Goal: Check status: Check status

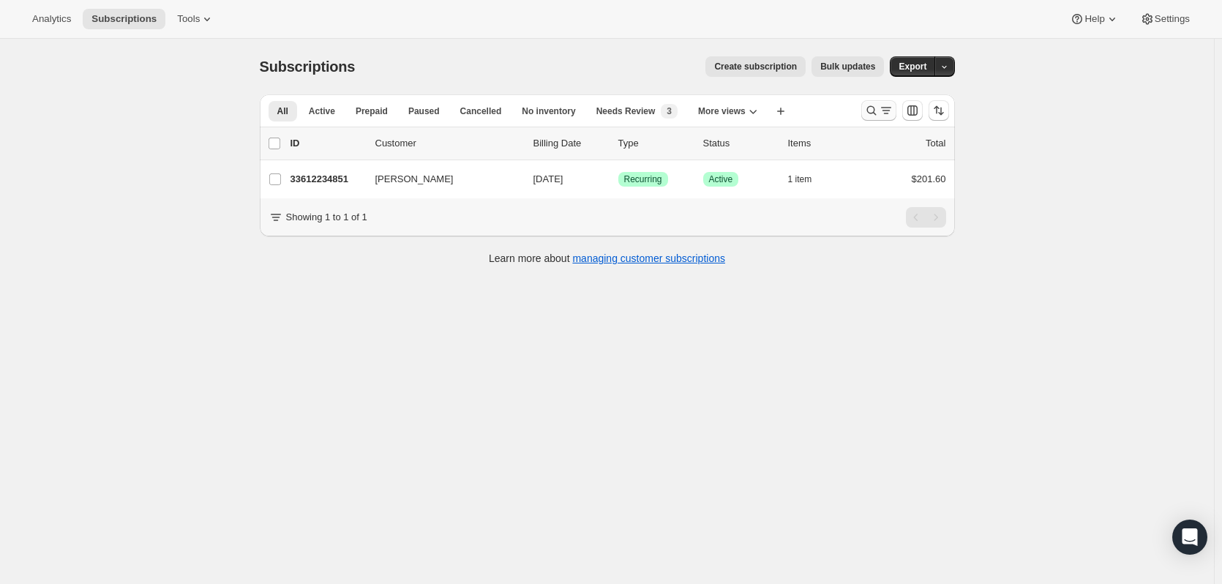
click at [874, 116] on icon "Search and filter results" at bounding box center [871, 110] width 15 height 15
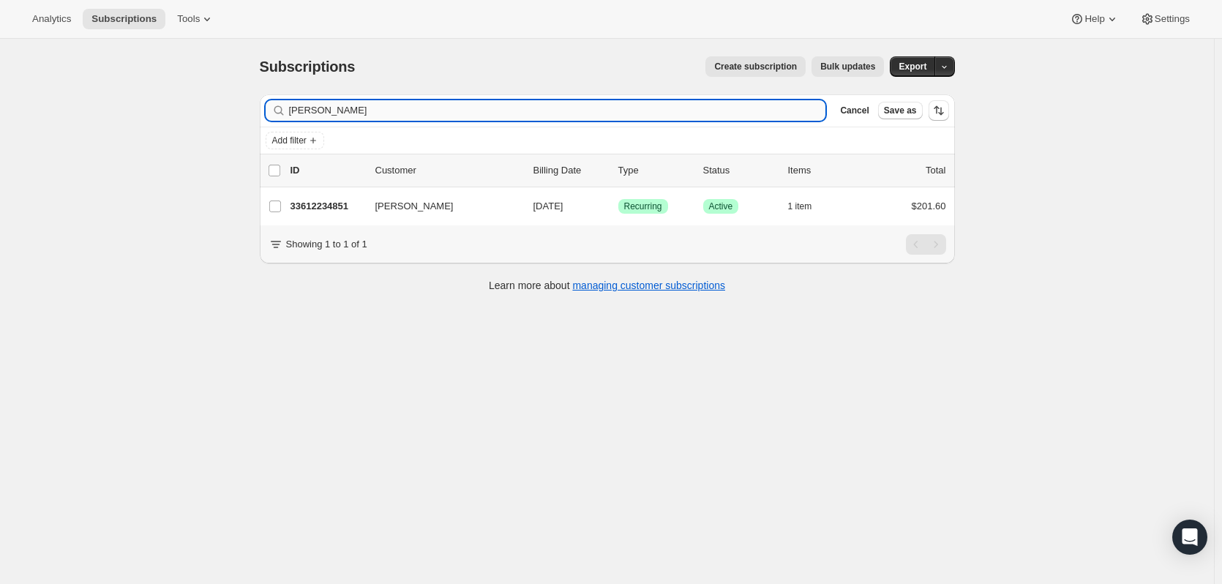
click at [412, 106] on input "[PERSON_NAME]" at bounding box center [557, 110] width 537 height 20
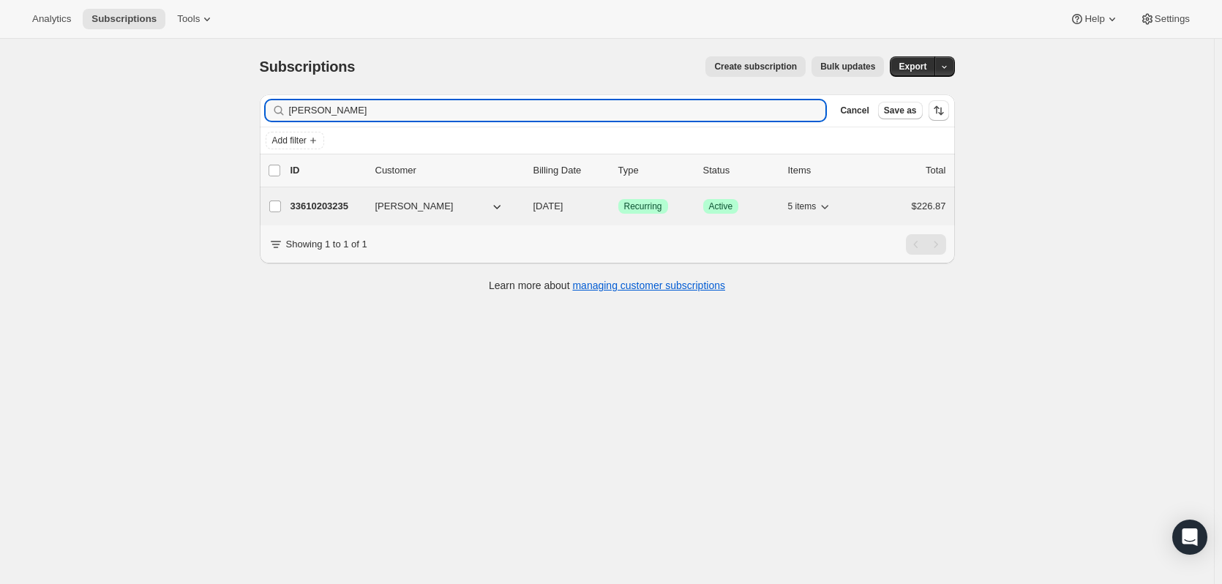
type input "[PERSON_NAME]"
click at [320, 199] on p "33610203235" at bounding box center [326, 206] width 73 height 15
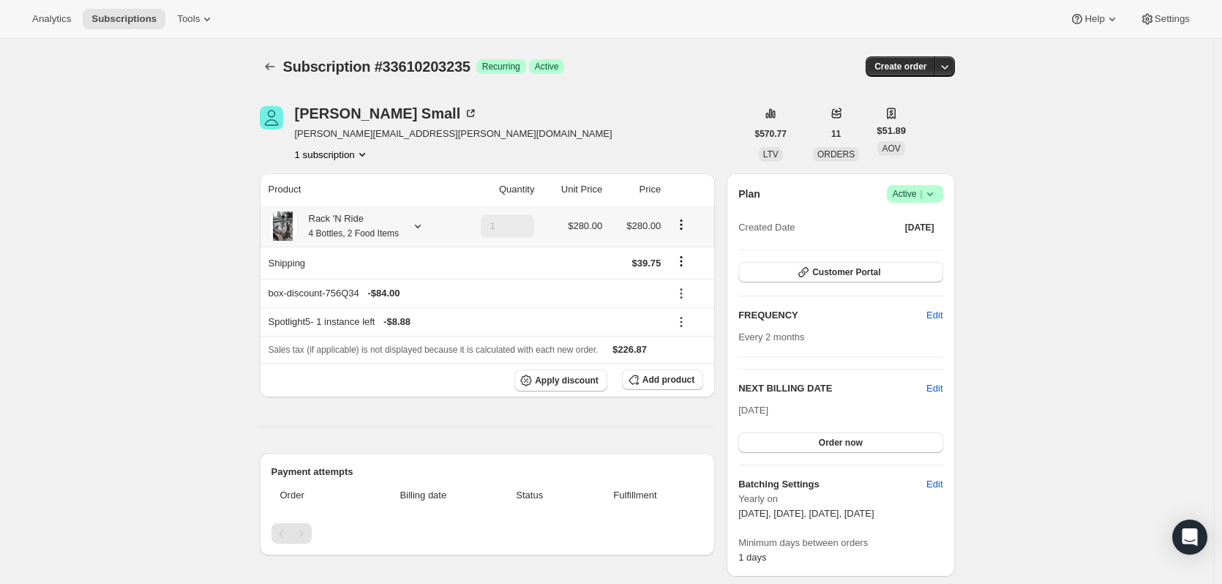
click at [412, 232] on icon at bounding box center [417, 226] width 15 height 15
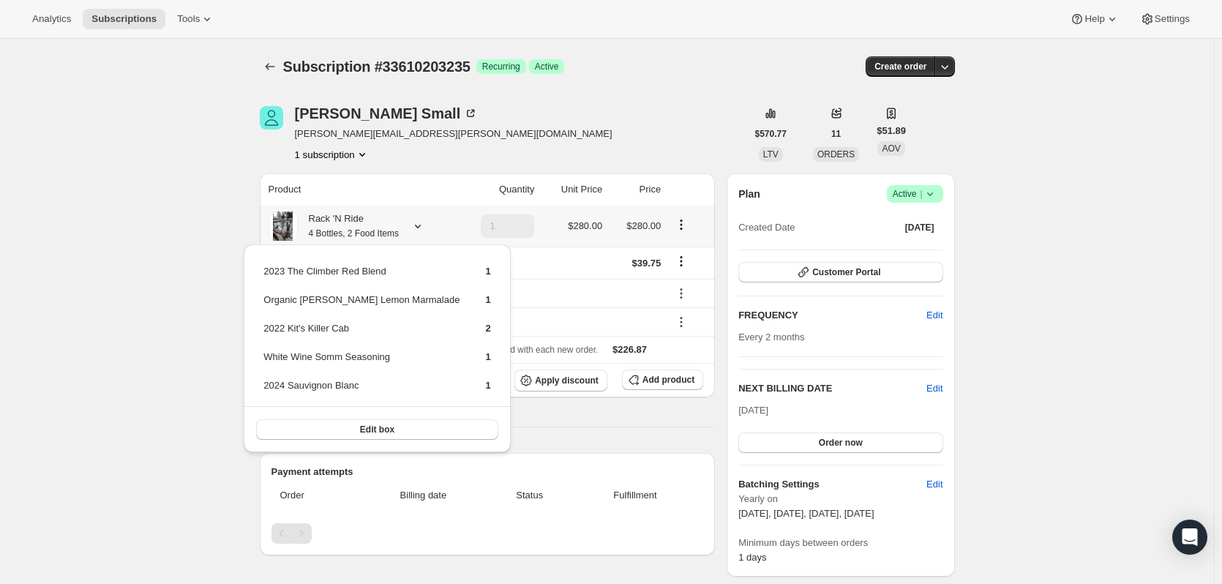
click at [413, 231] on icon at bounding box center [417, 226] width 15 height 15
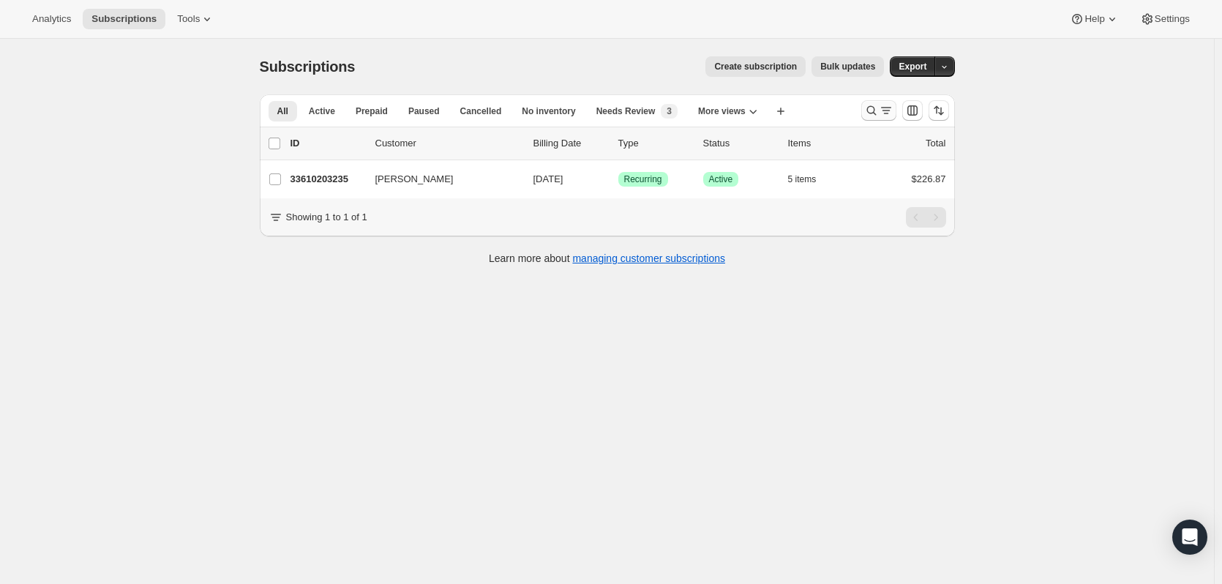
click at [874, 110] on icon "Search and filter results" at bounding box center [871, 110] width 15 height 15
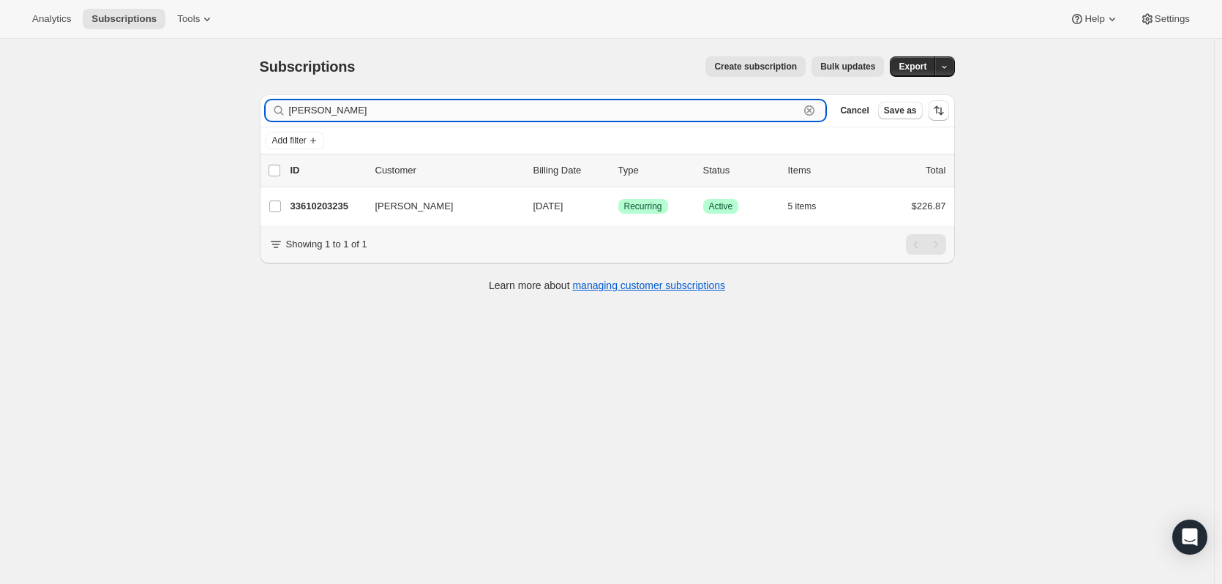
click at [582, 116] on input "[PERSON_NAME]" at bounding box center [544, 110] width 511 height 20
click at [585, 113] on input "[PERSON_NAME]" at bounding box center [544, 110] width 511 height 20
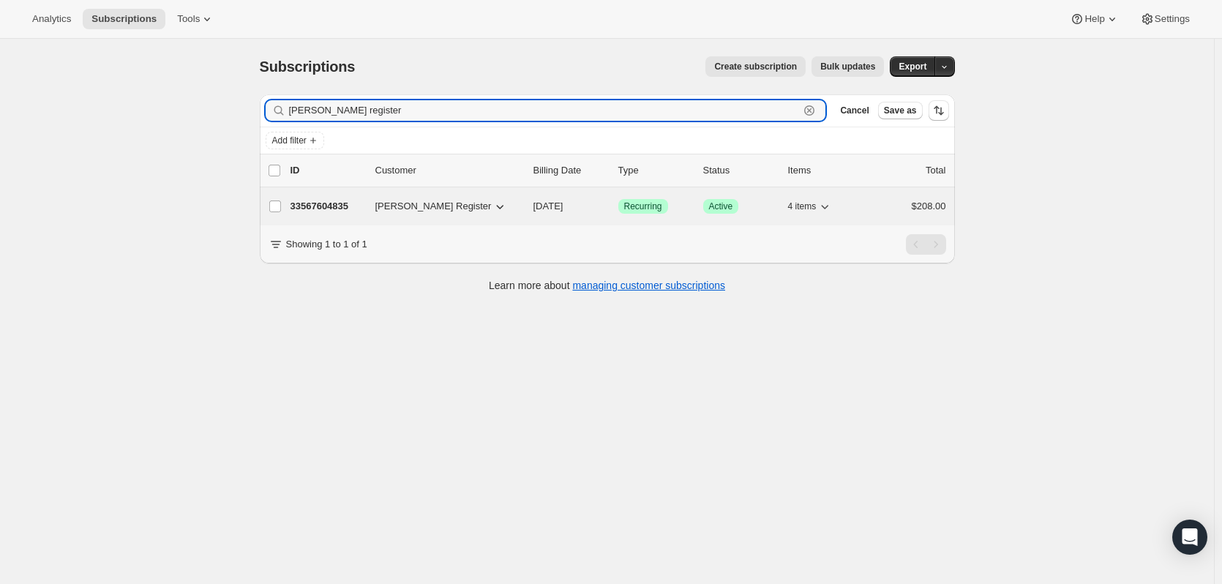
type input "[PERSON_NAME] register"
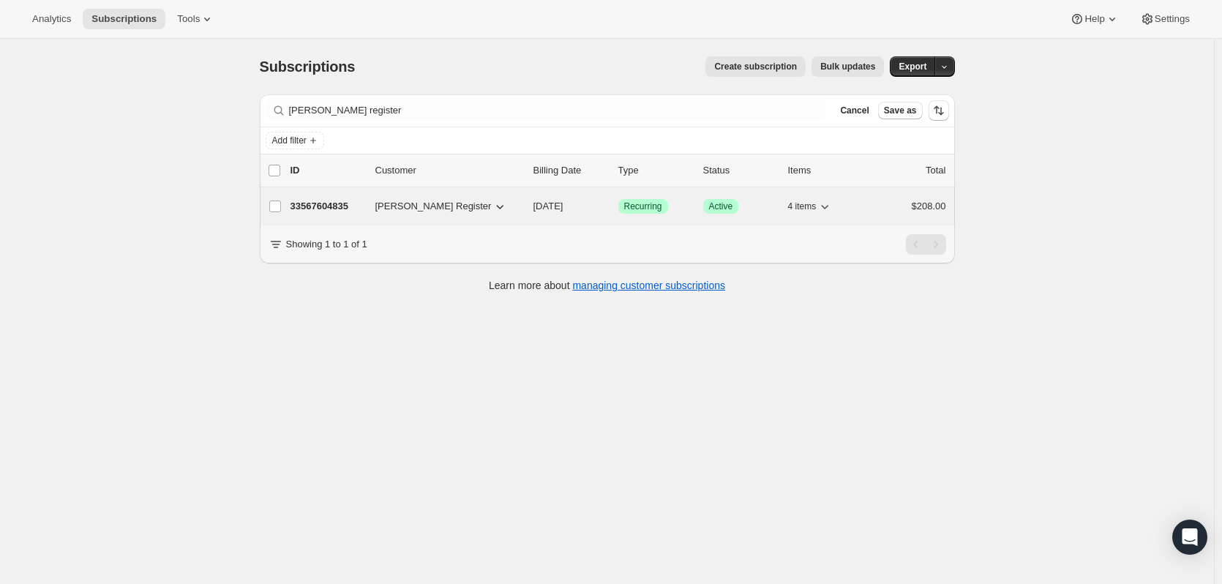
click at [343, 203] on p "33567604835" at bounding box center [326, 206] width 73 height 15
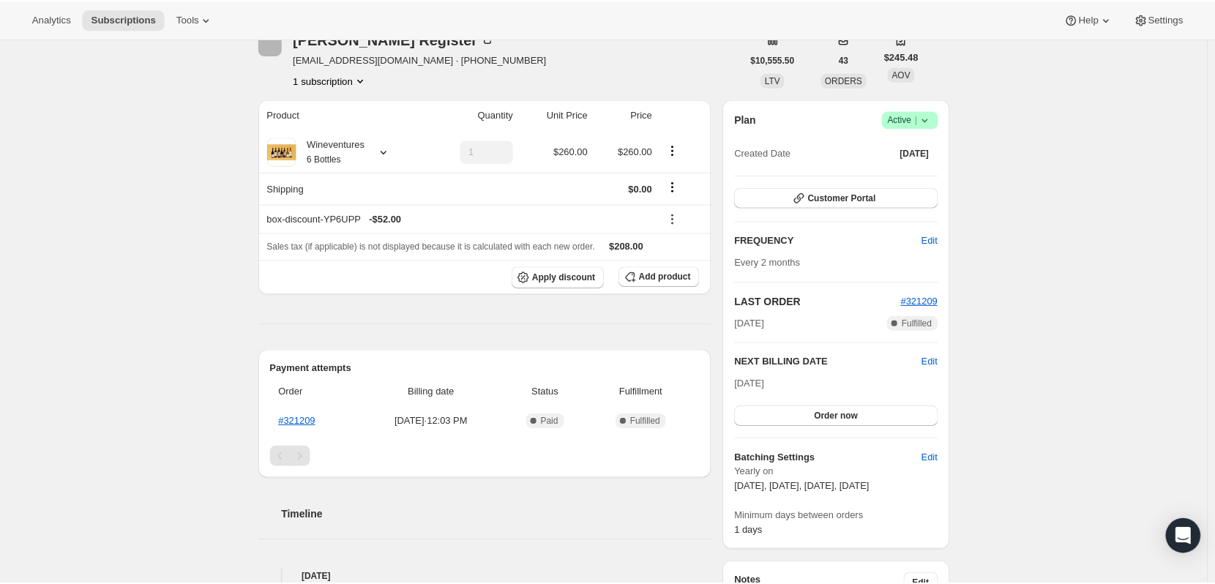
scroll to position [293, 0]
